Goal: Task Accomplishment & Management: Manage account settings

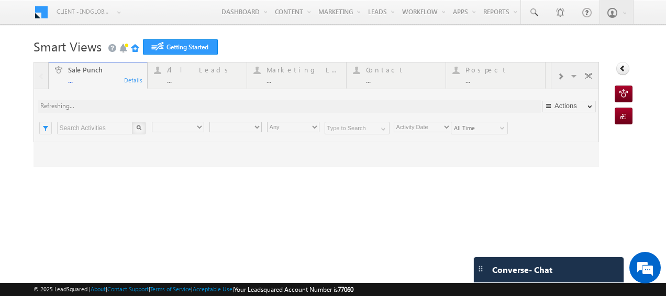
type input "Any Owner"
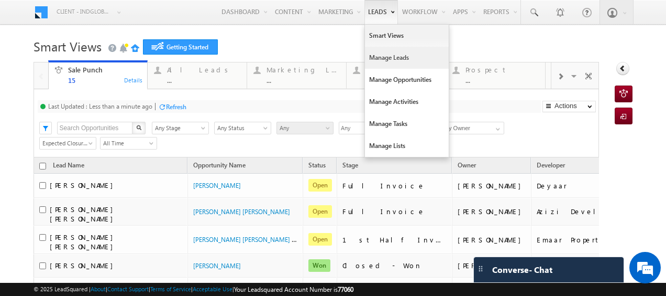
click at [387, 54] on link "Manage Leads" at bounding box center [407, 58] width 84 height 22
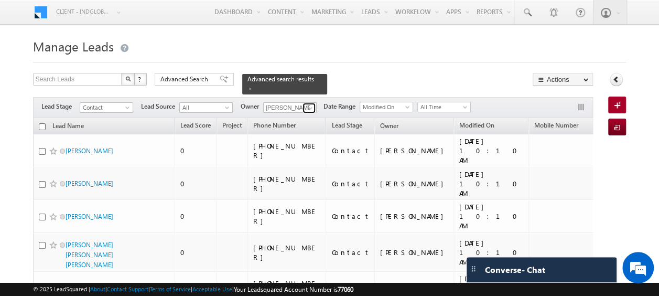
click at [310, 104] on span at bounding box center [310, 108] width 8 height 8
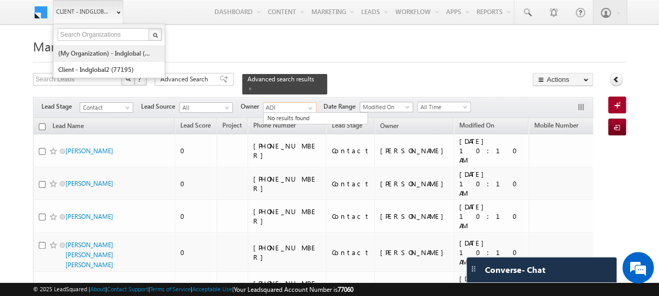
type input "ADI"
click at [104, 52] on link "(My Organization) - indglobal (48060)" at bounding box center [106, 53] width 96 height 16
